Goal: Information Seeking & Learning: Compare options

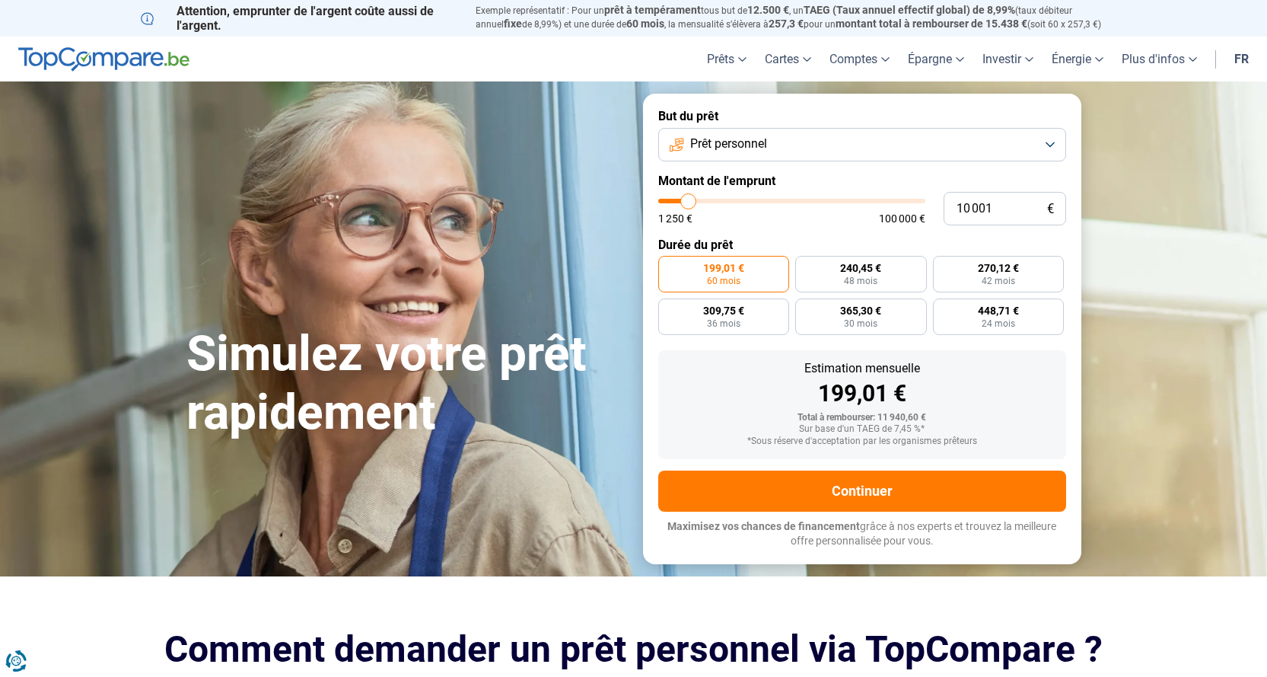
type input "9 750"
type input "9750"
type input "9 000"
type input "9000"
type input "8 750"
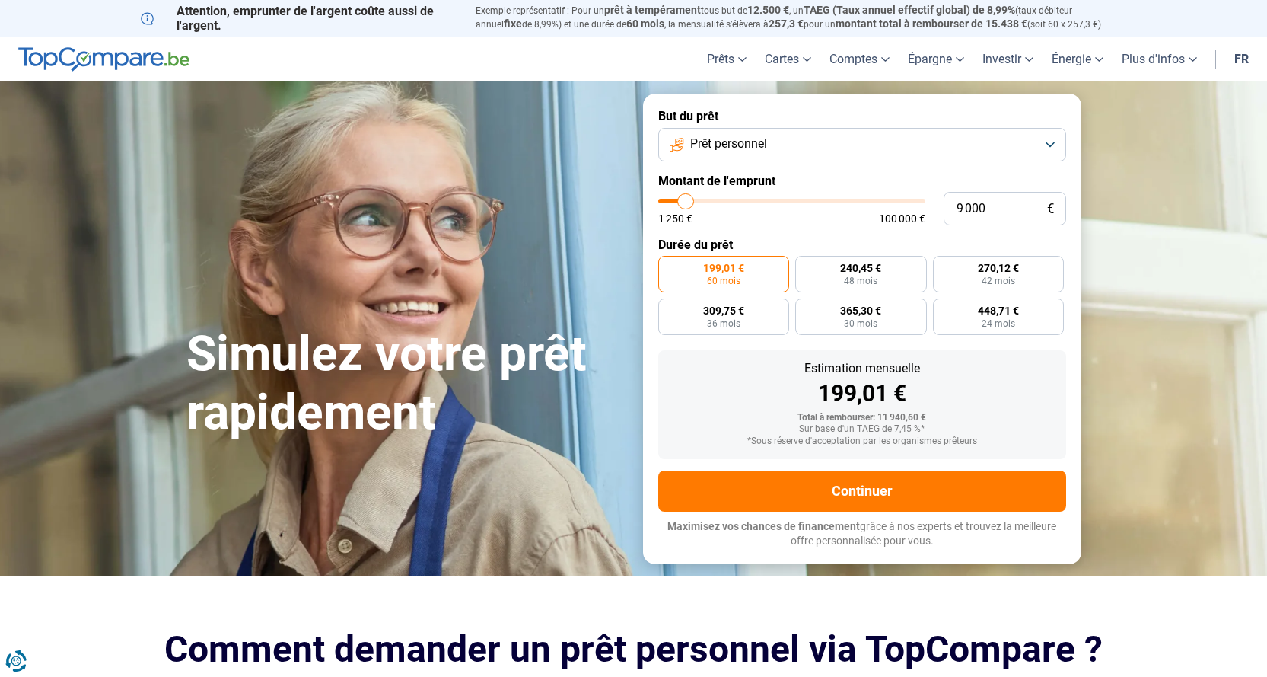
type input "8750"
type input "8 250"
type input "8250"
type input "8 000"
type input "8000"
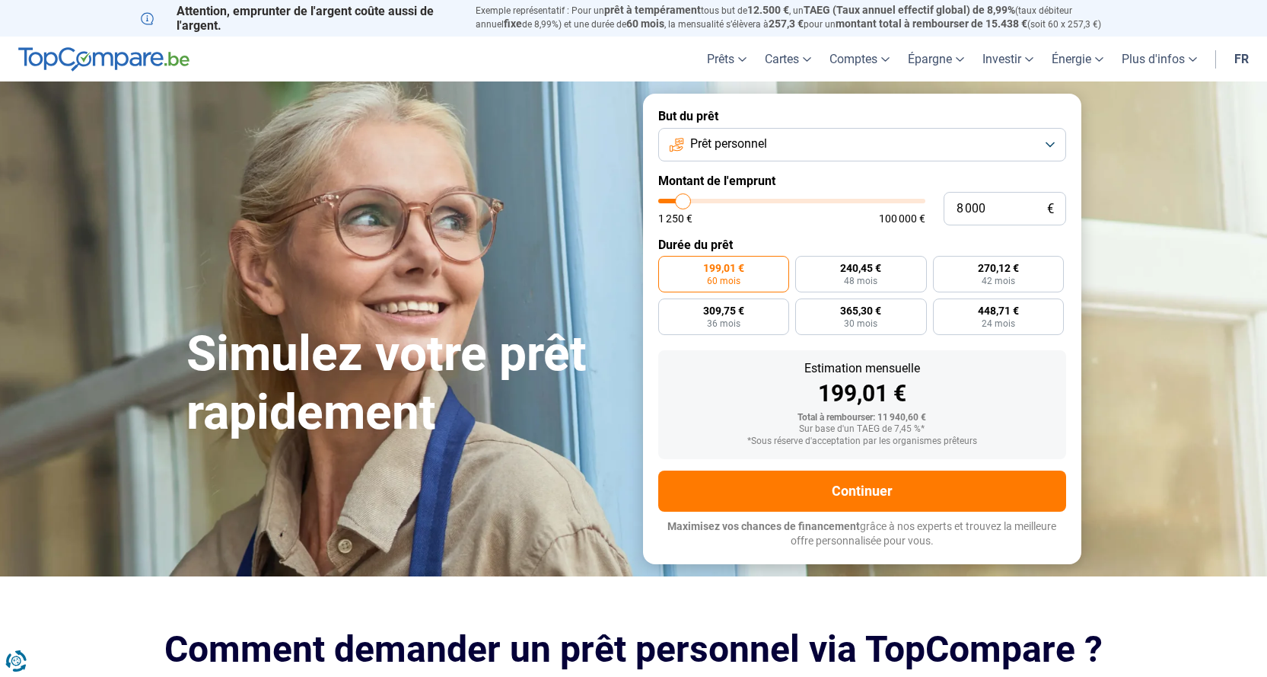
type input "7 250"
type input "7250"
type input "7 000"
type input "7000"
type input "6 750"
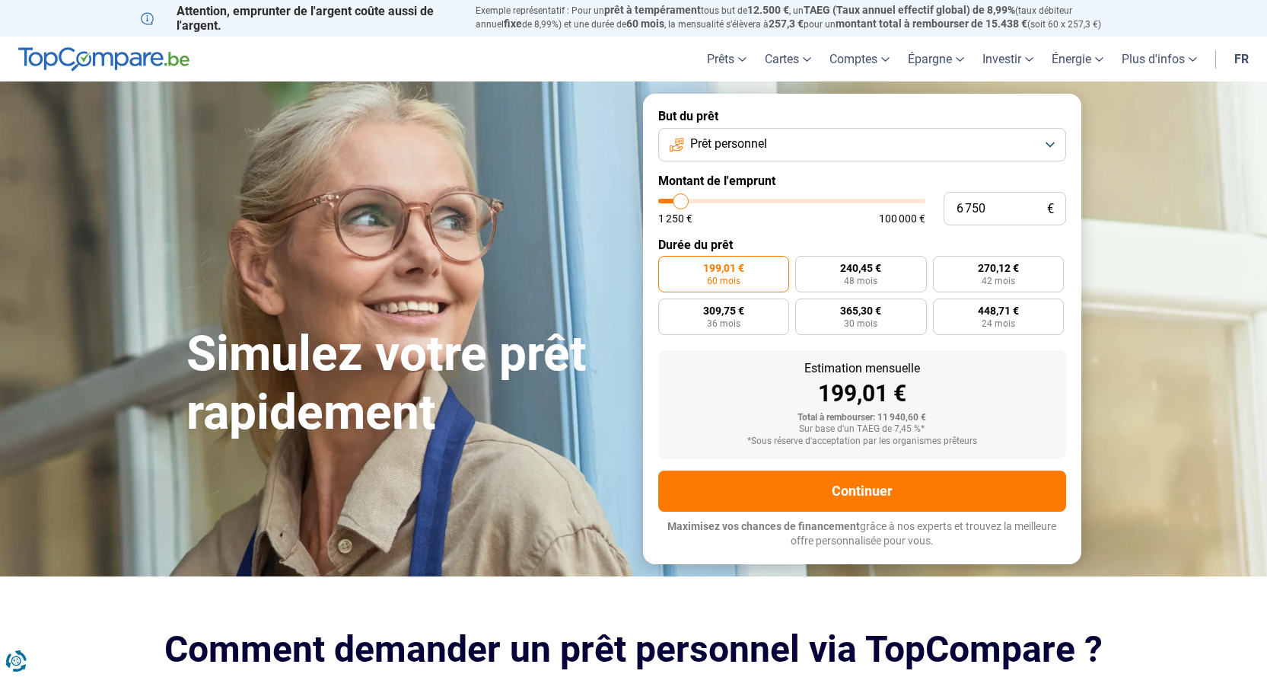
type input "6750"
type input "6 500"
type input "6500"
type input "5 750"
type input "5750"
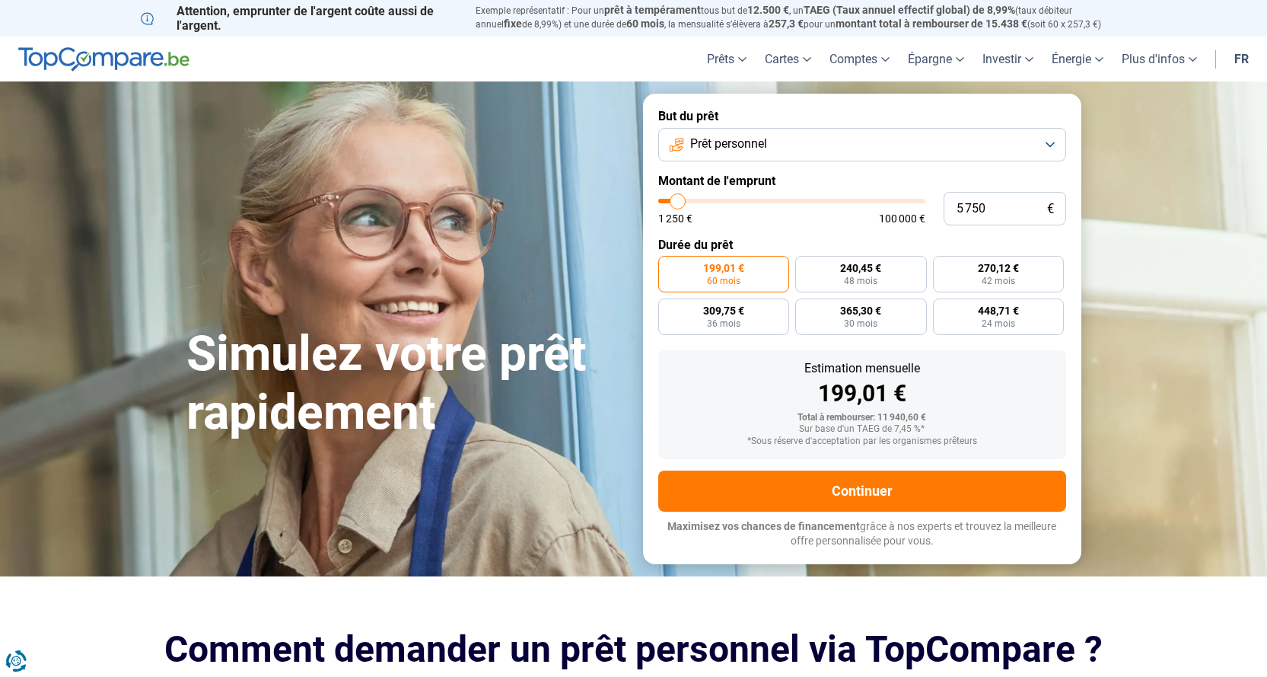
type input "5 500"
type input "5500"
type input "5 250"
type input "5250"
type input "5 000"
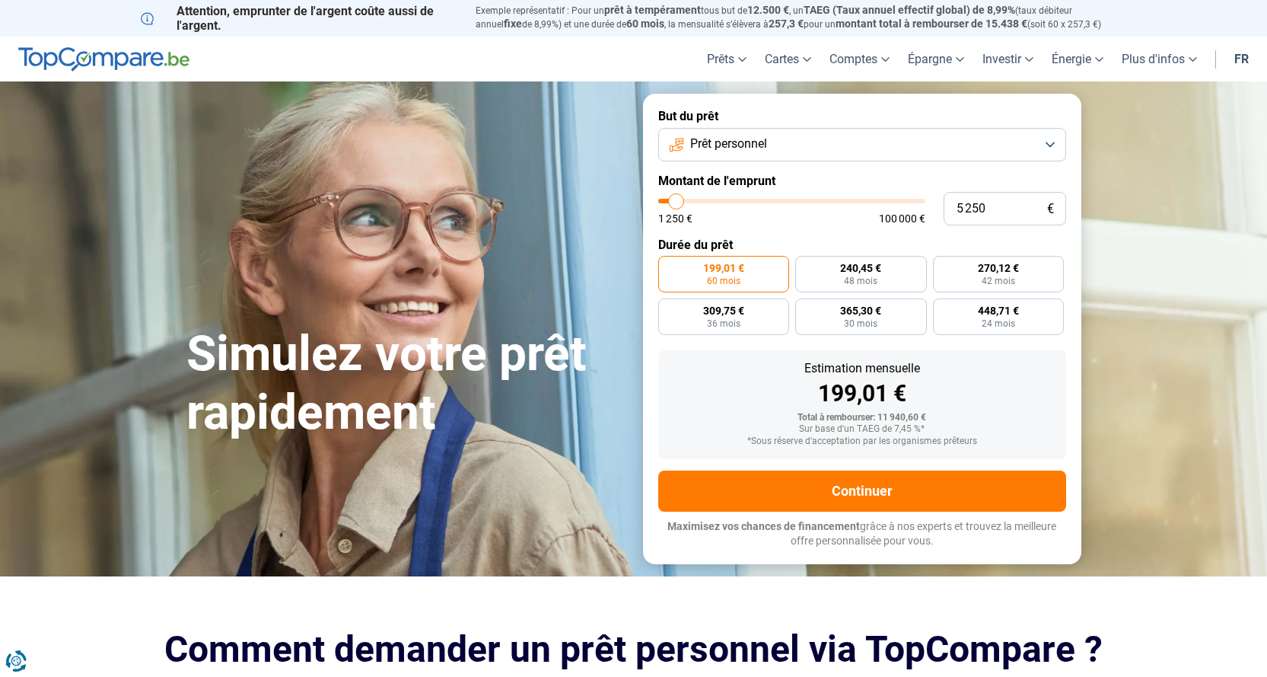
type input "5000"
type input "4 250"
type input "4250"
type input "4 000"
type input "4000"
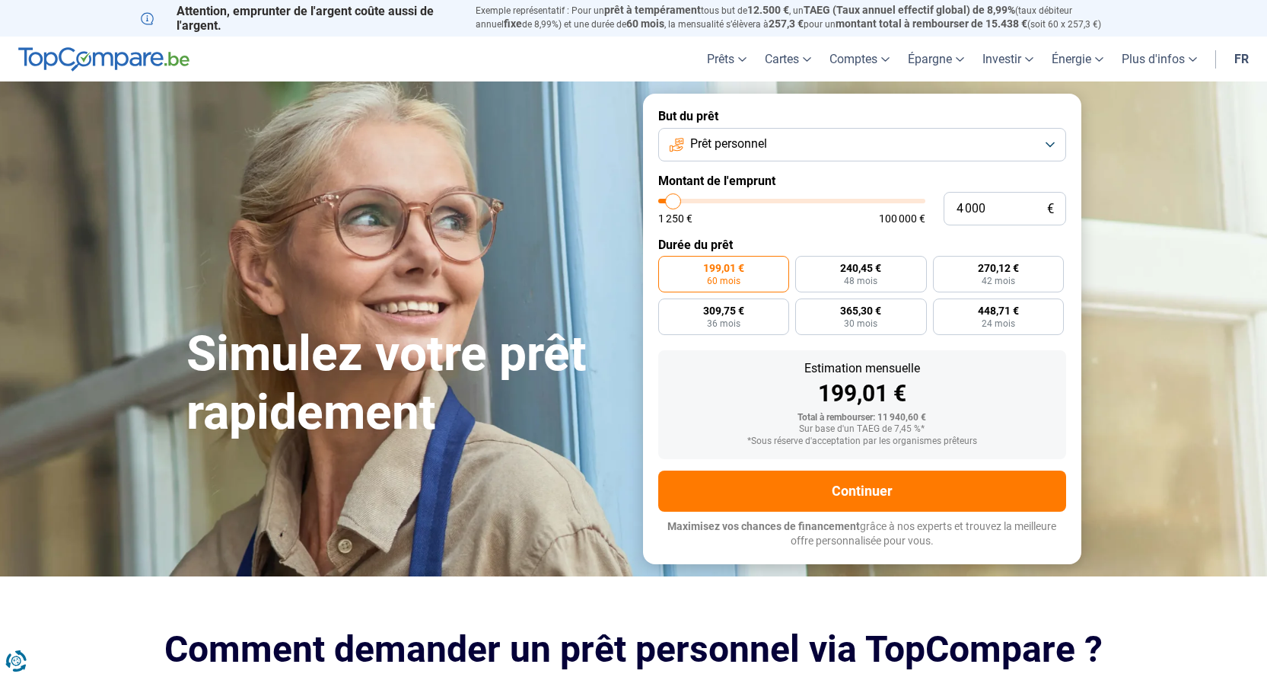
type input "3 750"
type input "3750"
type input "3 500"
type input "3500"
type input "2 750"
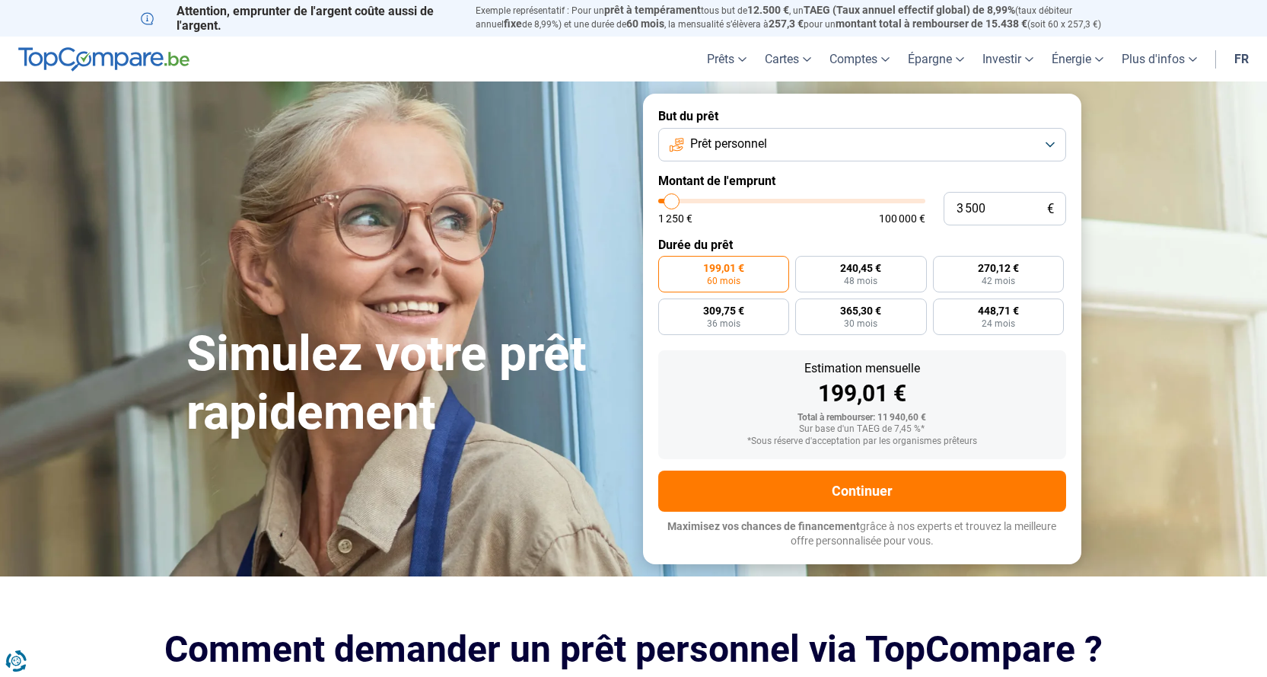
type input "2750"
type input "3 000"
type input "3000"
type input "3 500"
drag, startPoint x: 689, startPoint y: 202, endPoint x: 672, endPoint y: 205, distance: 17.0
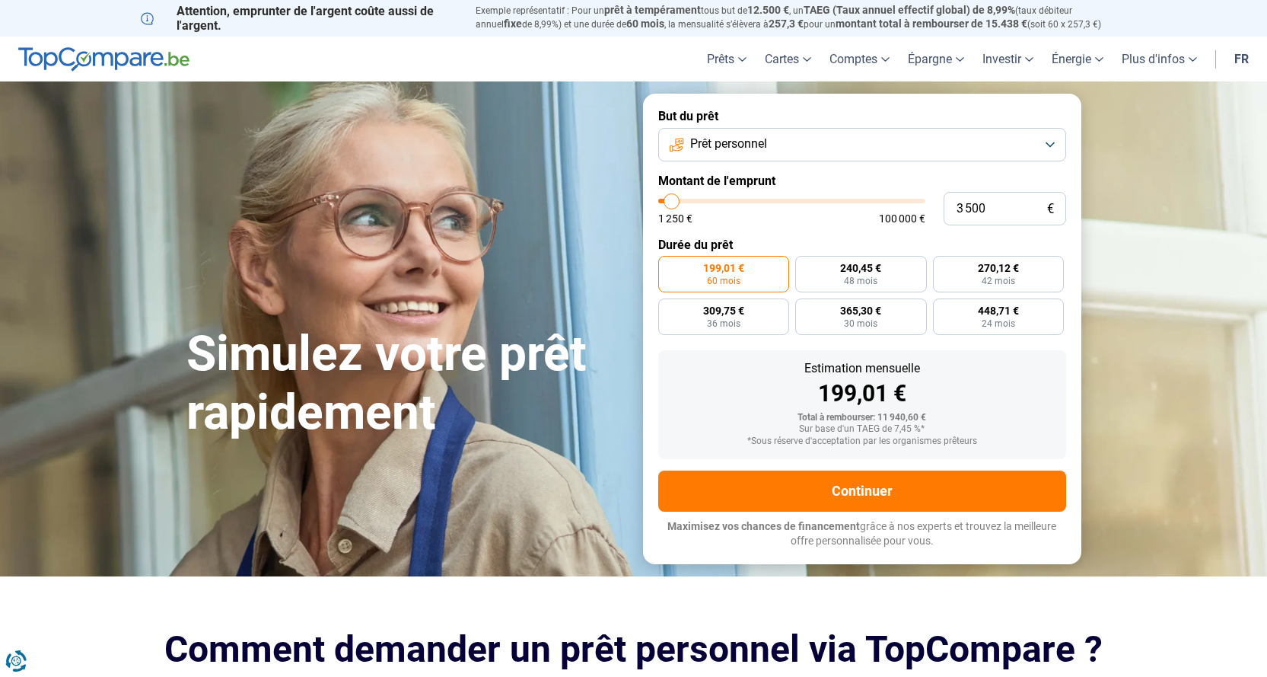
type input "3500"
click at [672, 203] on input "range" at bounding box center [791, 201] width 267 height 5
radio input "true"
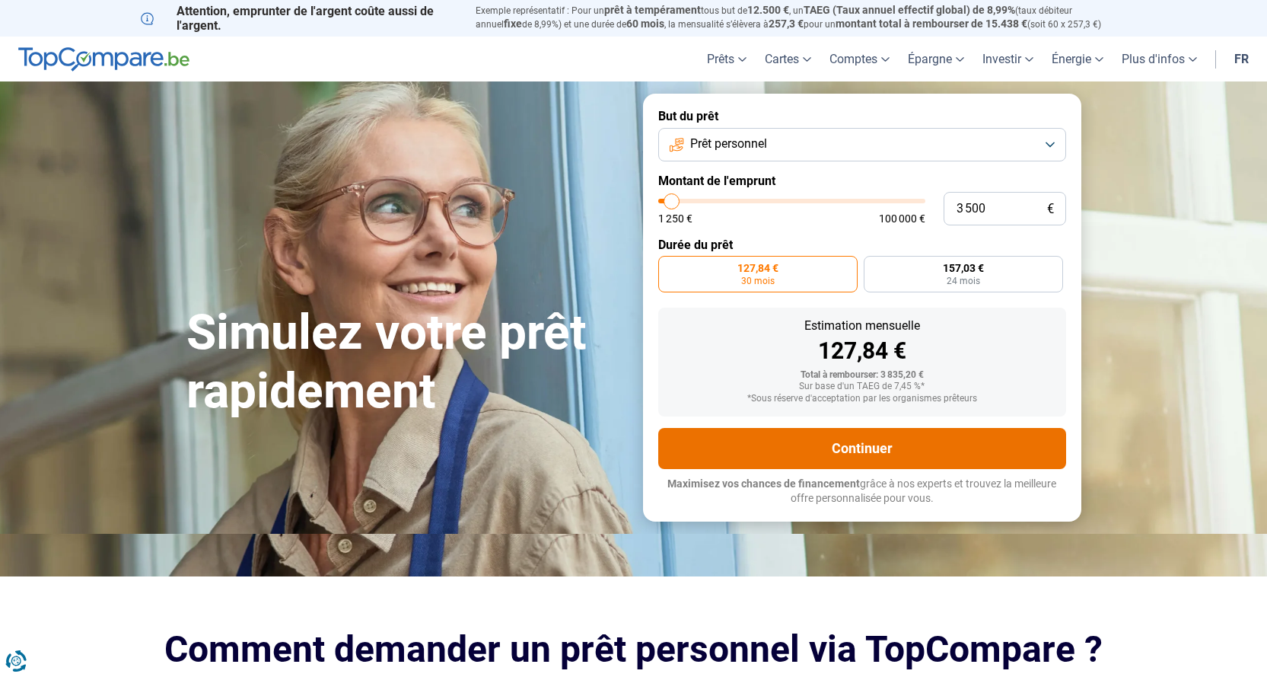
click at [845, 441] on button "Continuer" at bounding box center [862, 448] width 408 height 41
